Goal: Task Accomplishment & Management: Manage account settings

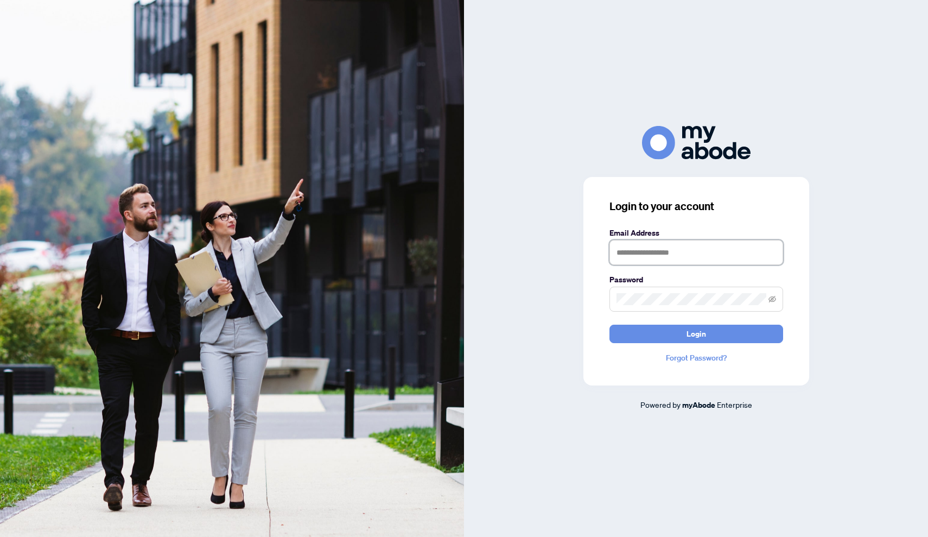
type input "**********"
click at [696, 333] on button "Login" at bounding box center [696, 333] width 174 height 18
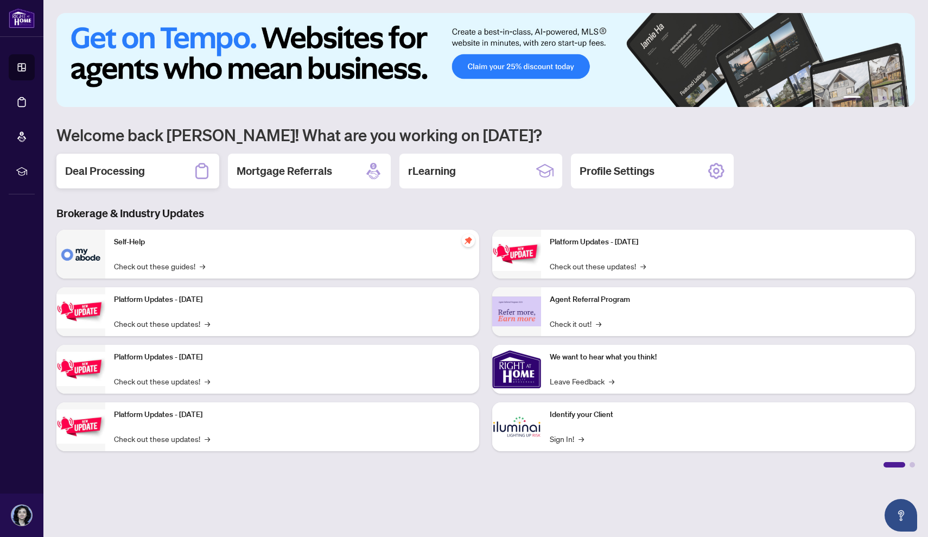
click at [147, 178] on div "Deal Processing" at bounding box center [137, 171] width 163 height 35
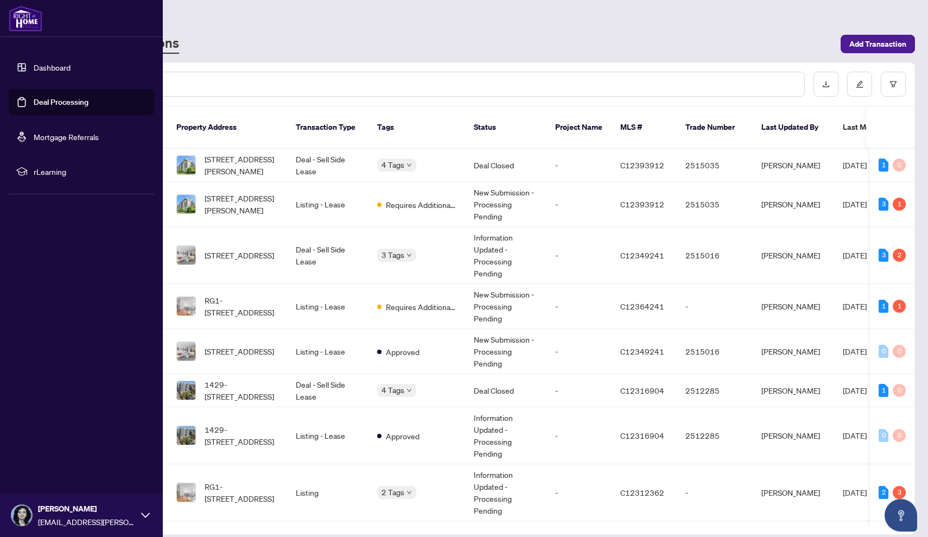
click at [50, 101] on link "Deal Processing" at bounding box center [61, 102] width 55 height 10
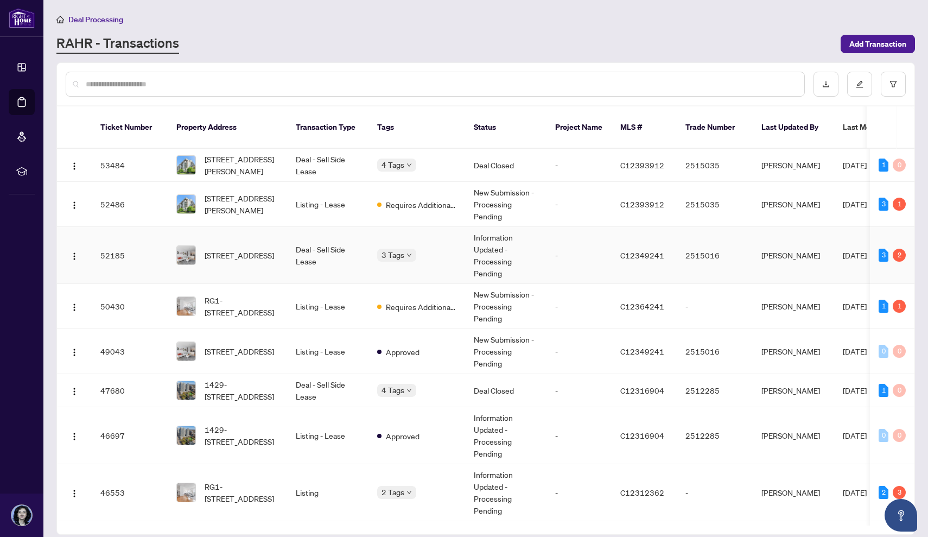
click at [319, 237] on td "Deal - Sell Side Lease" at bounding box center [327, 255] width 81 height 57
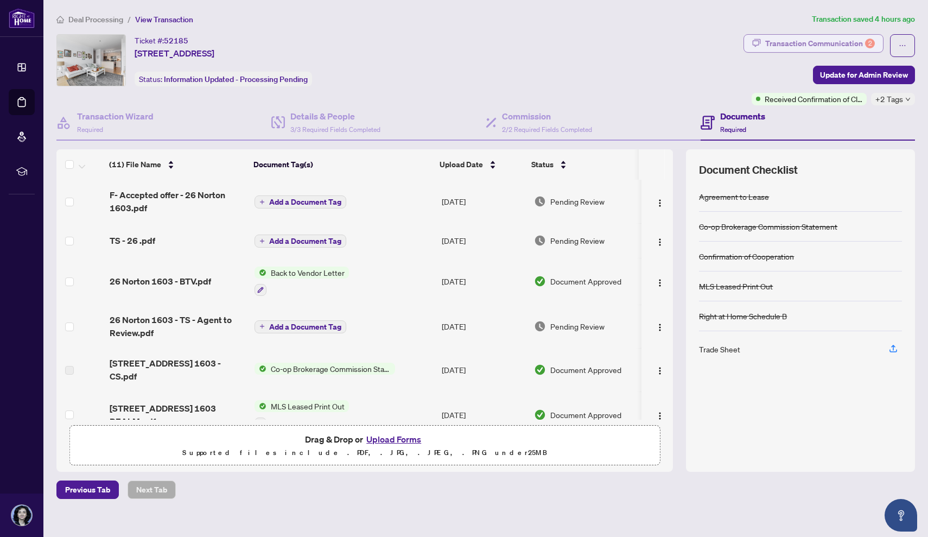
click at [771, 50] on div "Transaction Communication 2" at bounding box center [820, 43] width 110 height 17
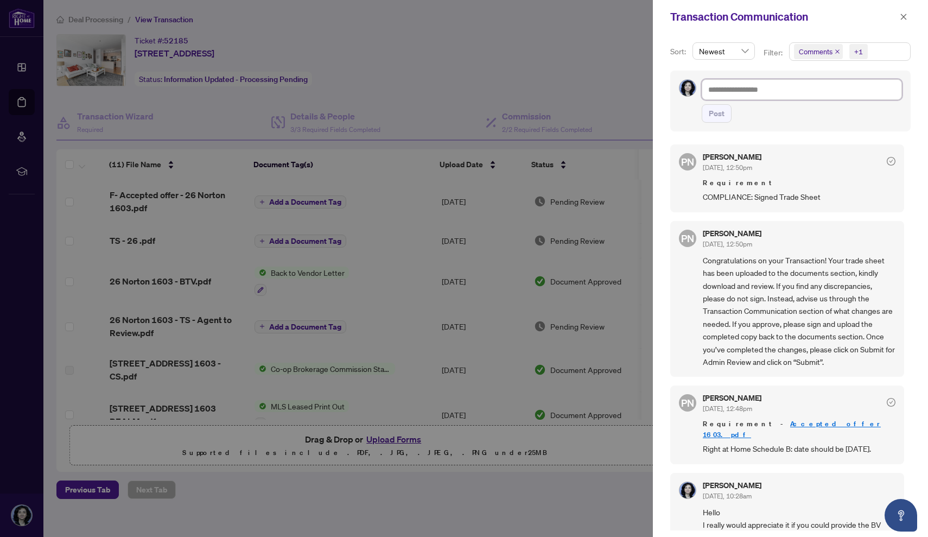
click at [845, 95] on textarea at bounding box center [802, 89] width 200 height 21
click at [906, 14] on icon "close" at bounding box center [904, 17] width 8 height 8
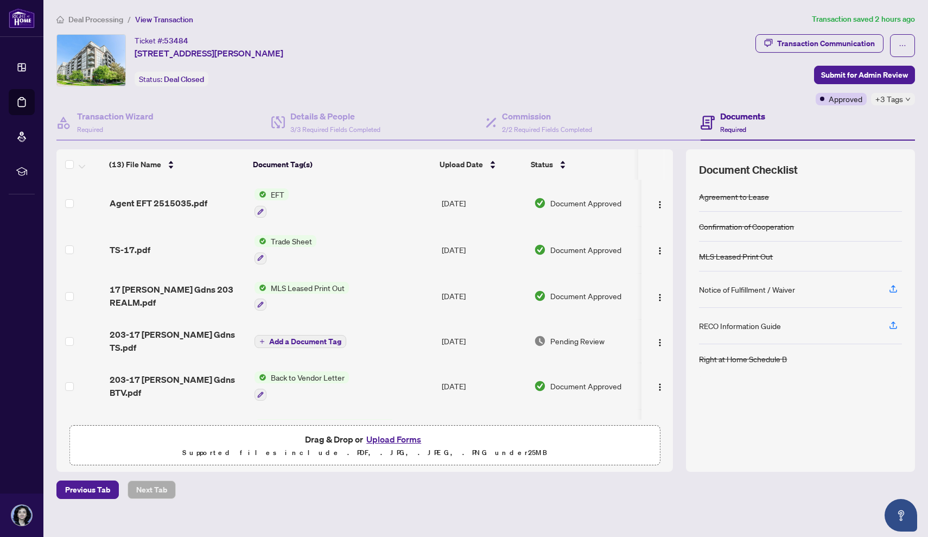
click at [279, 194] on span "EFT" at bounding box center [277, 194] width 22 height 12
click at [187, 197] on span "Agent EFT 2515035.pdf" at bounding box center [159, 202] width 98 height 13
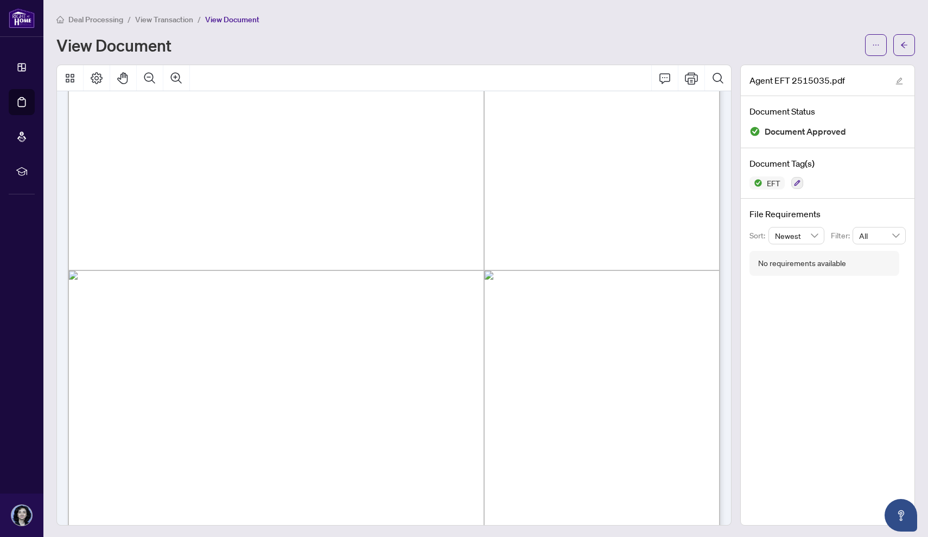
scroll to position [248, 0]
